Goal: Task Accomplishment & Management: Use online tool/utility

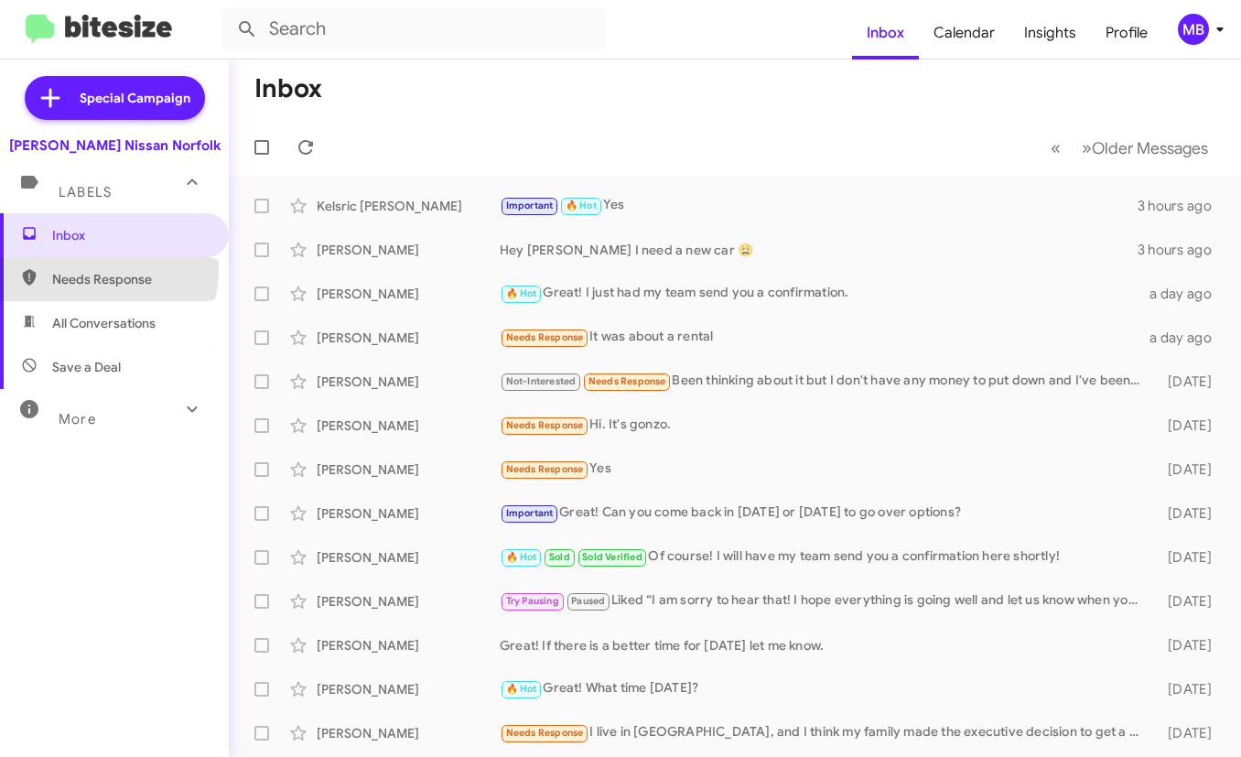
click at [98, 269] on span "Needs Response" at bounding box center [114, 279] width 229 height 44
type input "in:needs-response"
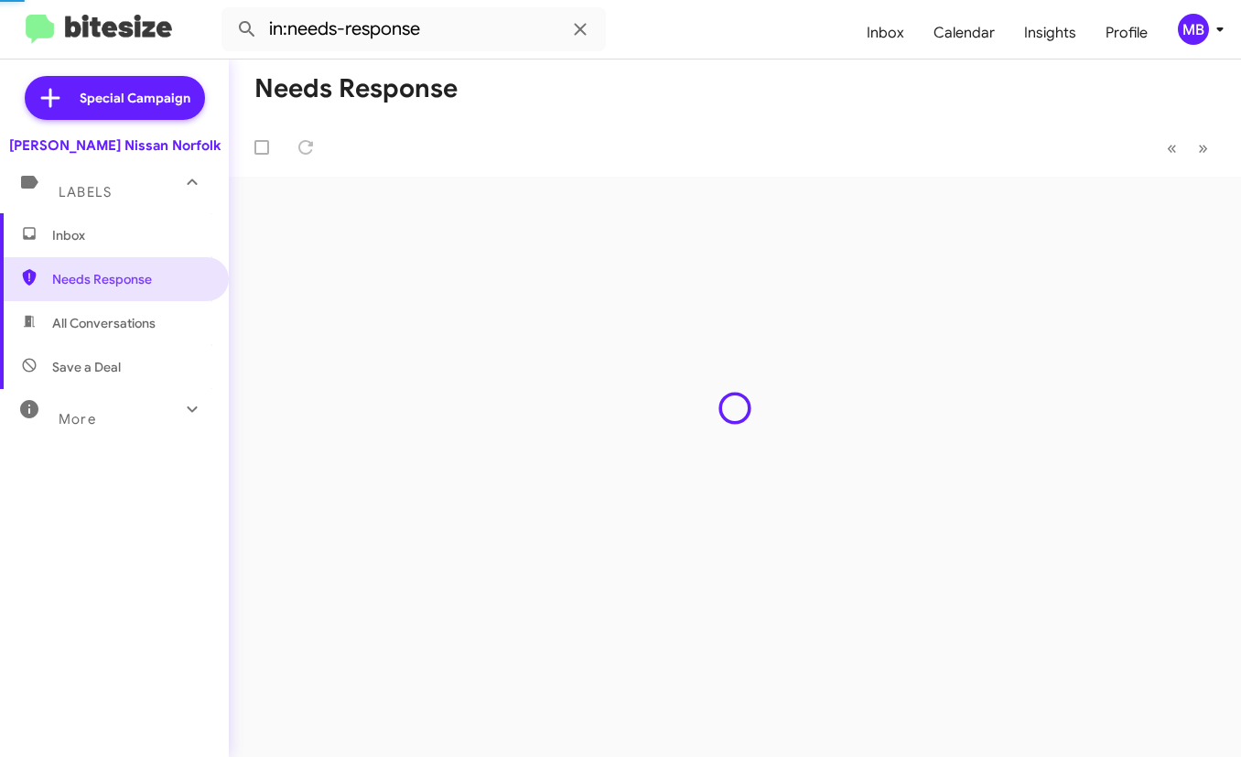
click at [103, 217] on span "Inbox" at bounding box center [114, 235] width 229 height 44
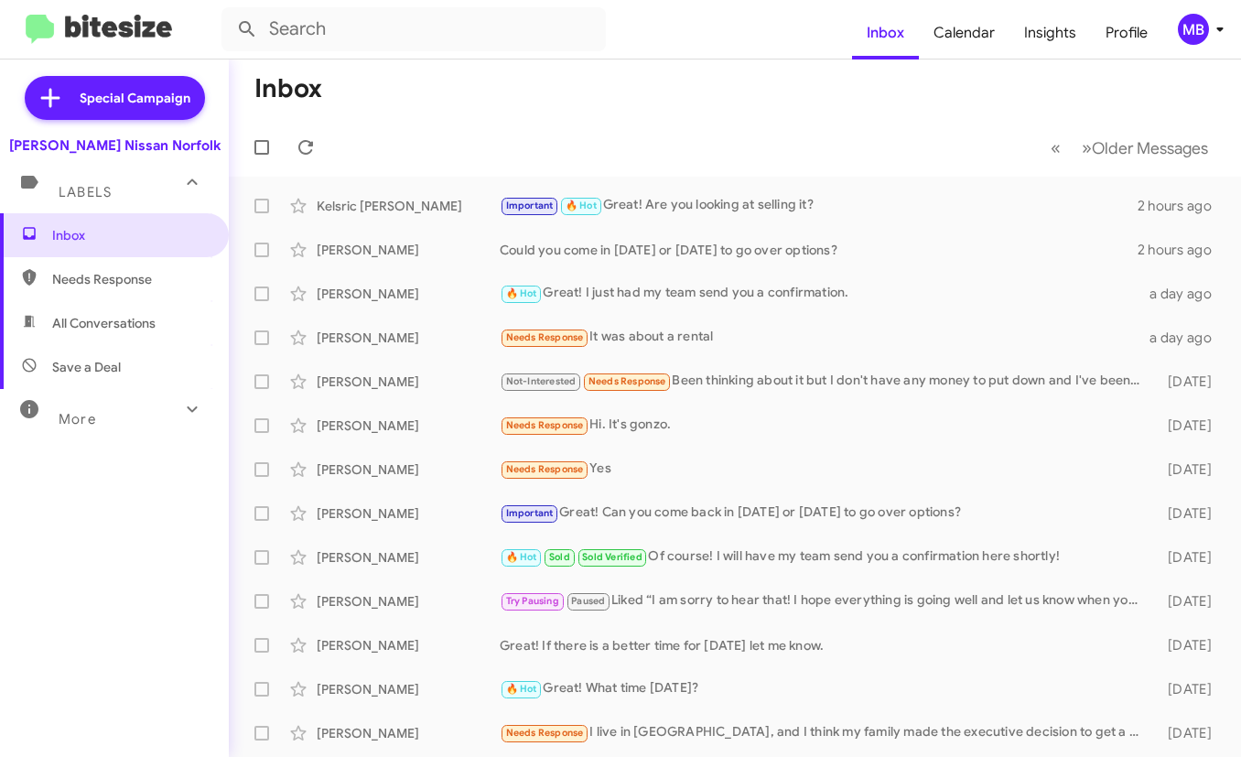
drag, startPoint x: 124, startPoint y: 298, endPoint x: 115, endPoint y: 262, distance: 37.7
click at [124, 297] on span "Needs Response" at bounding box center [114, 279] width 229 height 44
type input "in:needs-response"
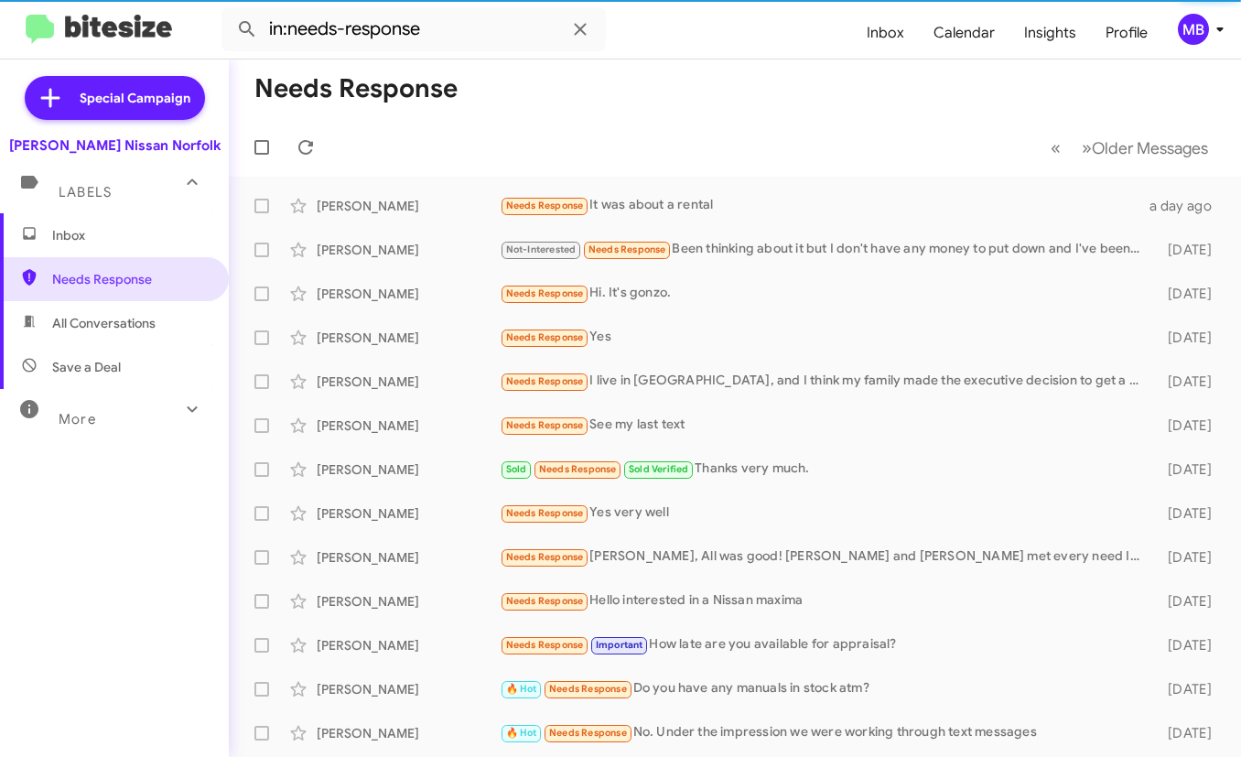
click at [121, 238] on span "Inbox" at bounding box center [130, 235] width 156 height 18
